Goal: Task Accomplishment & Management: Manage account settings

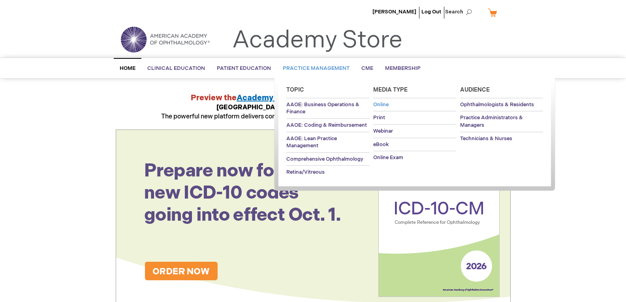
click at [380, 102] on span "Online" at bounding box center [380, 105] width 15 height 6
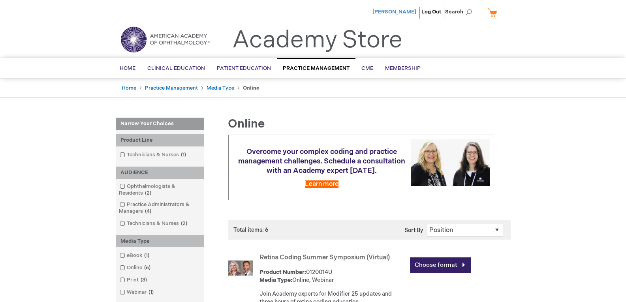
click at [400, 9] on span "[PERSON_NAME]" at bounding box center [395, 12] width 44 height 6
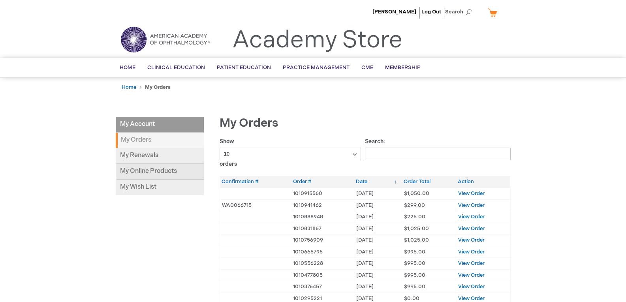
click at [149, 173] on link "My Online Products" at bounding box center [160, 172] width 88 height 16
